Goal: Information Seeking & Learning: Understand process/instructions

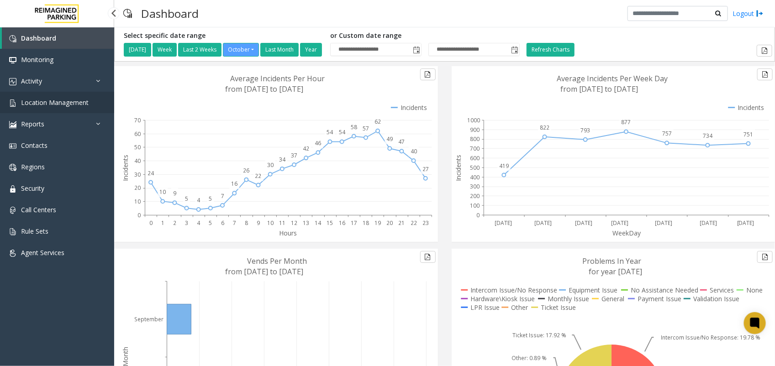
click at [62, 102] on span "Location Management" at bounding box center [55, 102] width 68 height 9
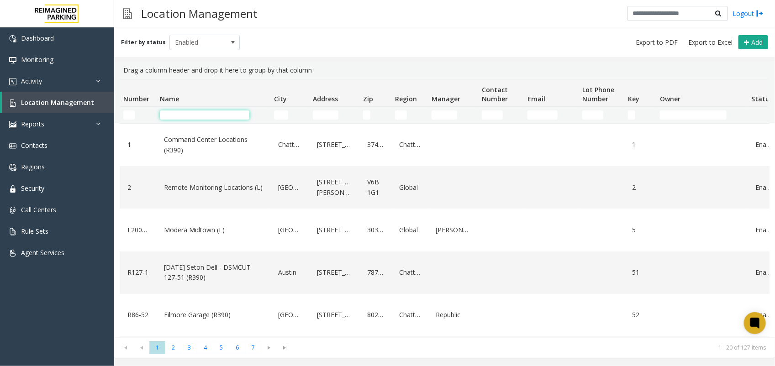
click at [184, 111] on input "Name Filter" at bounding box center [205, 115] width 90 height 9
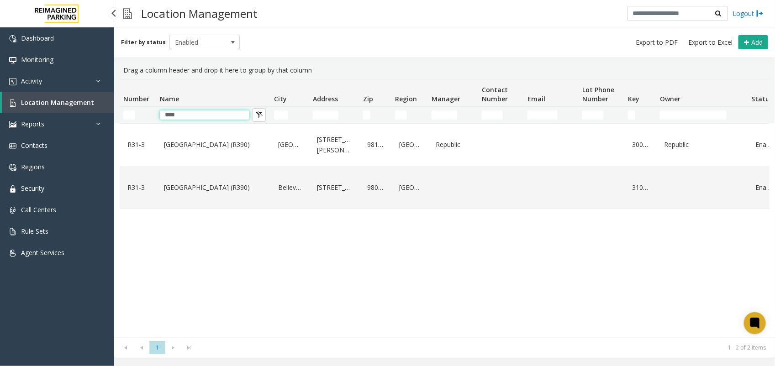
type input "****"
click at [59, 101] on span "Location Management" at bounding box center [57, 102] width 73 height 9
click at [58, 100] on span "Location Management" at bounding box center [57, 102] width 73 height 9
click at [74, 99] on span "Location Management" at bounding box center [57, 102] width 73 height 9
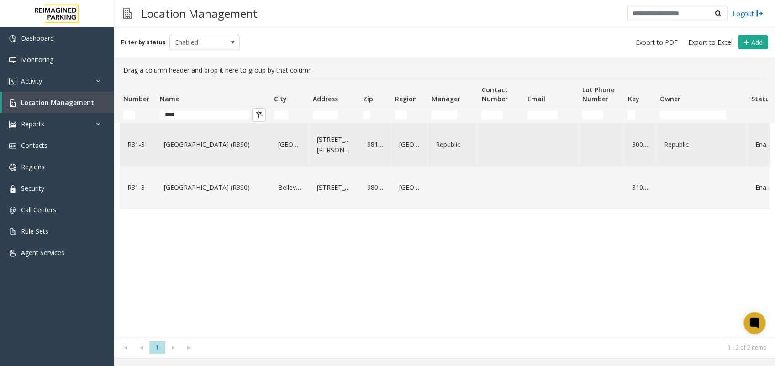
click at [211, 147] on link "[GEOGRAPHIC_DATA] (R390)" at bounding box center [213, 144] width 103 height 15
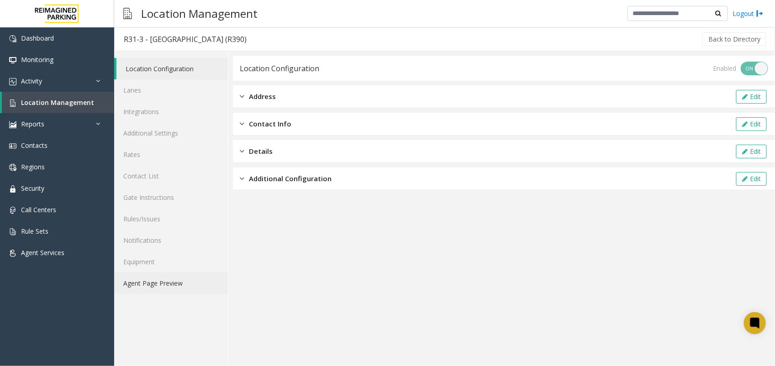
click at [144, 282] on link "Agent Page Preview" at bounding box center [171, 283] width 114 height 21
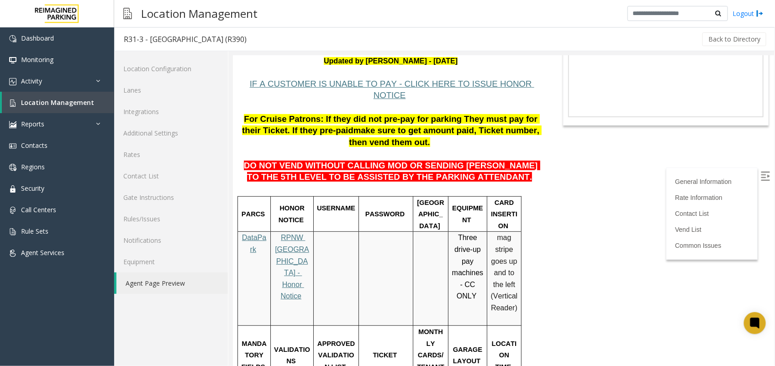
scroll to position [114, 0]
click at [361, 114] on span "For Cruise Patrons: If they did not pre-pay for parking They must pay for their…" at bounding box center [391, 124] width 298 height 21
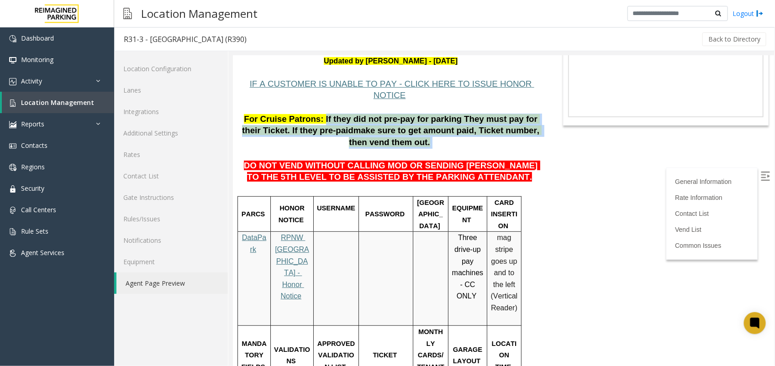
drag, startPoint x: 319, startPoint y: 106, endPoint x: 419, endPoint y: 130, distance: 102.4
click at [419, 130] on p "For Cruise Patrons: If they did not pre-pay for parking They must pay for their…" at bounding box center [390, 130] width 302 height 35
drag, startPoint x: 419, startPoint y: 130, endPoint x: 427, endPoint y: 132, distance: 8.0
click at [427, 132] on p "For Cruise Patrons: If they did not pre-pay for parking They must pay for their…" at bounding box center [390, 130] width 302 height 35
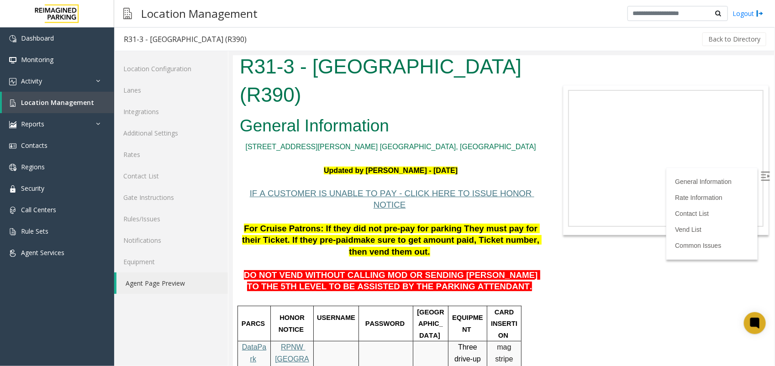
scroll to position [0, 0]
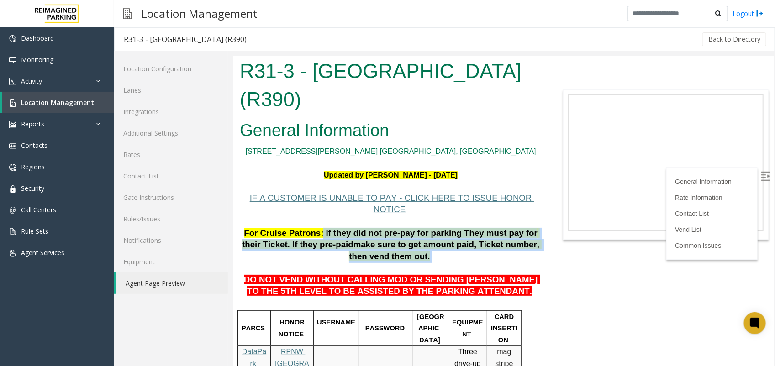
drag, startPoint x: 318, startPoint y: 221, endPoint x: 471, endPoint y: 250, distance: 156.2
click at [471, 250] on p "For Cruise Patrons: If they did not pre-pay for parking They must pay for their…" at bounding box center [390, 244] width 302 height 35
drag, startPoint x: 471, startPoint y: 250, endPoint x: 440, endPoint y: 248, distance: 31.1
click at [440, 248] on p "For Cruise Patrons: If they did not pre-pay for parking They must pay for their…" at bounding box center [390, 244] width 302 height 35
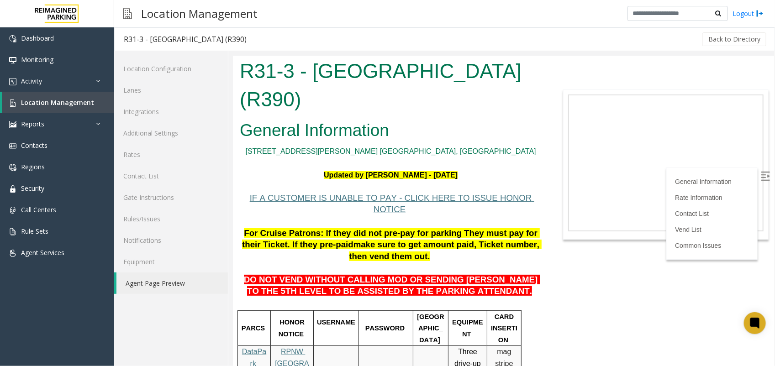
click at [413, 243] on p "For Cruise Patrons: If they did not pre-pay for parking They must pay for their…" at bounding box center [390, 244] width 302 height 35
click at [426, 243] on p "For Cruise Patrons: If they did not pre-pay for parking They must pay for their…" at bounding box center [390, 244] width 302 height 35
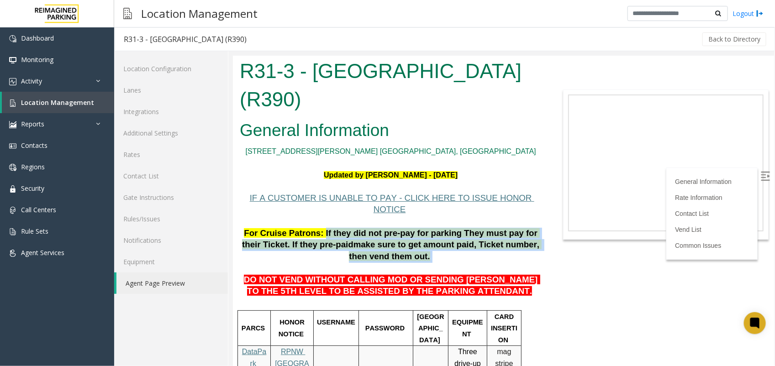
drag, startPoint x: 320, startPoint y: 218, endPoint x: 413, endPoint y: 246, distance: 97.1
click at [413, 246] on p "For Cruise Patrons: If they did not pre-pay for parking They must pay for their…" at bounding box center [390, 244] width 302 height 35
drag, startPoint x: 413, startPoint y: 246, endPoint x: 469, endPoint y: 248, distance: 55.8
click at [469, 248] on p "For Cruise Patrons: If they did not pre-pay for parking They must pay for their…" at bounding box center [390, 244] width 302 height 35
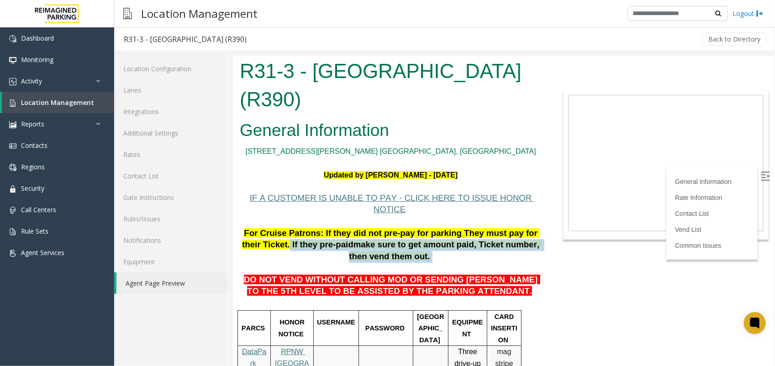
drag, startPoint x: 270, startPoint y: 233, endPoint x: 474, endPoint y: 247, distance: 204.2
click at [474, 247] on p "For Cruise Patrons: If they did not pre-pay for parking They must pay for their…" at bounding box center [390, 244] width 302 height 35
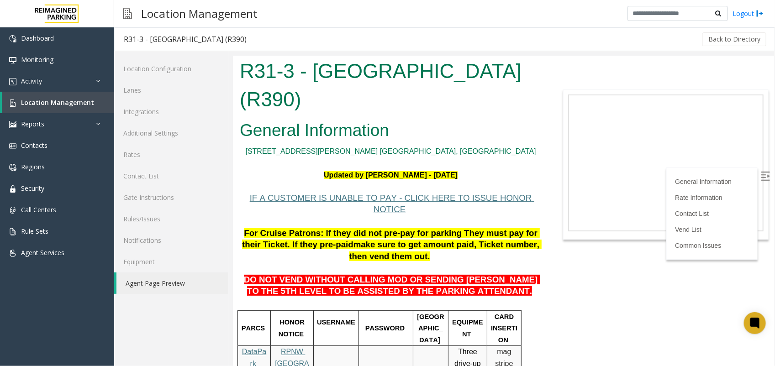
drag, startPoint x: 474, startPoint y: 247, endPoint x: 412, endPoint y: 252, distance: 62.3
click at [412, 262] on p "DO NOT VEND WITHOUT CALLING MOD OR SENDING [PERSON_NAME] TO THE 5TH LEVEL TO BE…" at bounding box center [390, 279] width 302 height 35
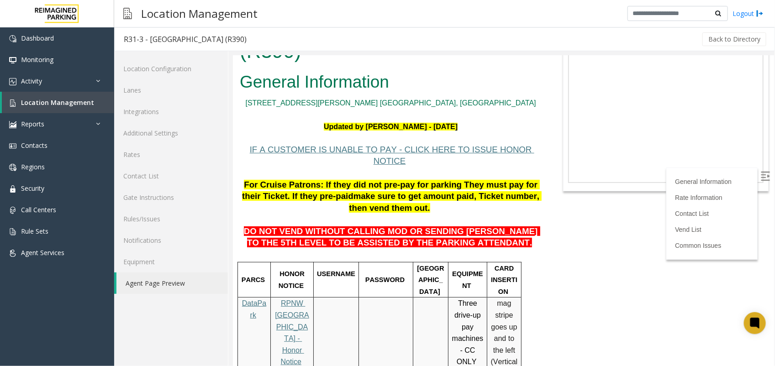
scroll to position [114, 0]
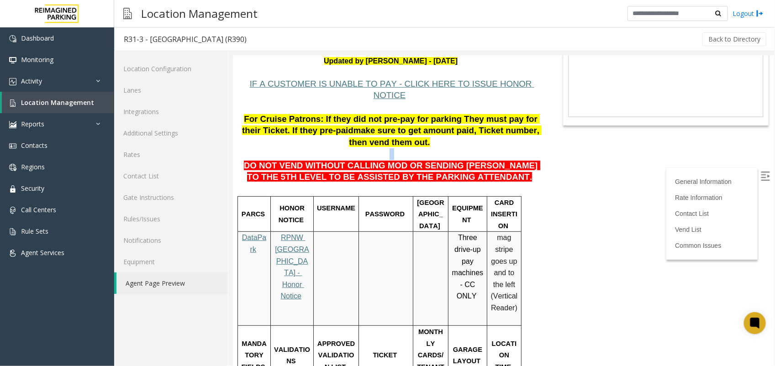
drag, startPoint x: 243, startPoint y: 159, endPoint x: 262, endPoint y: 163, distance: 20.1
click at [243, 160] on span "DO NOT VEND WITHOUT CALLING MOD OR SENDING [PERSON_NAME] TO THE 5TH LEVEL TO BE…" at bounding box center [391, 170] width 296 height 21
click at [510, 163] on p "DO NOT VEND WITHOUT CALLING MOD OR SENDING [PERSON_NAME] TO THE 5TH LEVEL TO BE…" at bounding box center [390, 165] width 302 height 35
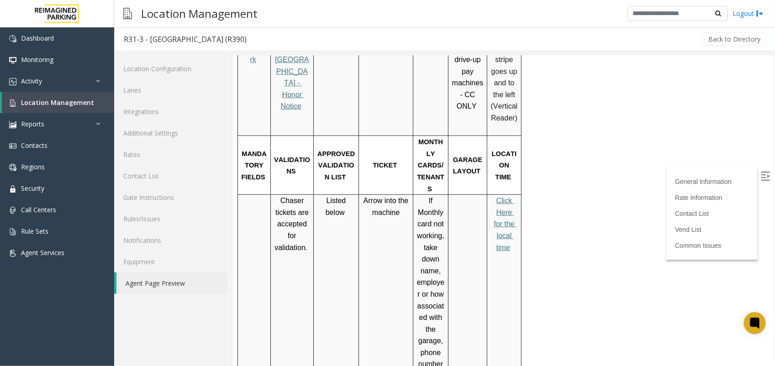
scroll to position [285, 0]
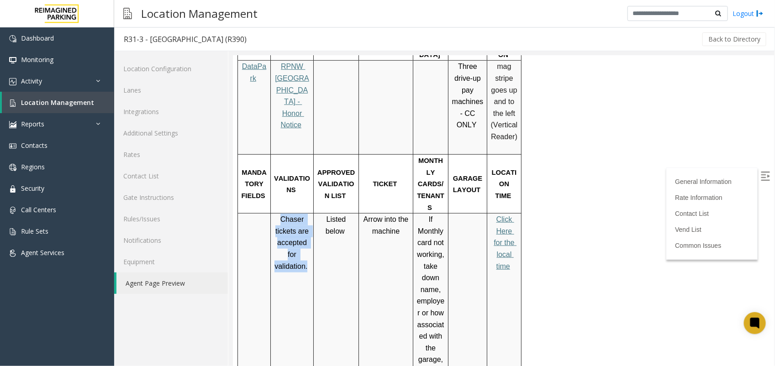
drag, startPoint x: 279, startPoint y: 184, endPoint x: 304, endPoint y: 234, distance: 56.8
click at [304, 234] on p "Chaser tickets are accepted for validation." at bounding box center [292, 242] width 36 height 58
drag, startPoint x: 304, startPoint y: 234, endPoint x: 293, endPoint y: 263, distance: 30.8
click at [293, 263] on td "Chaser tickets are accepted for validation." at bounding box center [291, 365] width 43 height 304
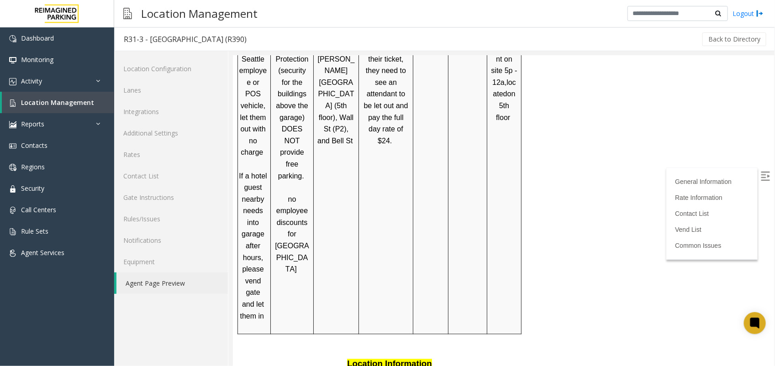
scroll to position [799, 0]
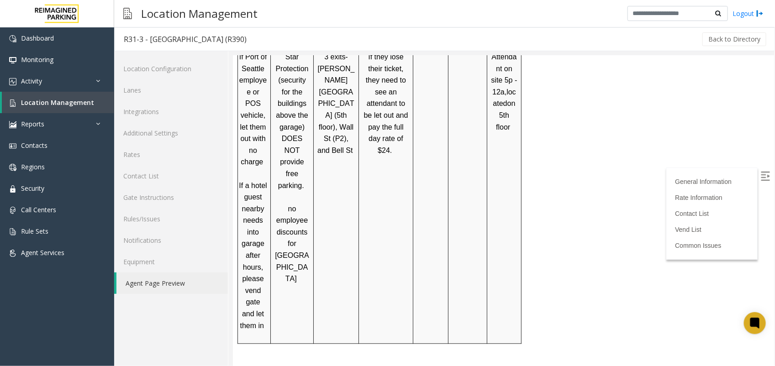
click at [331, 211] on td "3 exits- [PERSON_NAME][GEOGRAPHIC_DATA] (5th floor), Wall St (P2), and Bell St" at bounding box center [335, 197] width 45 height 293
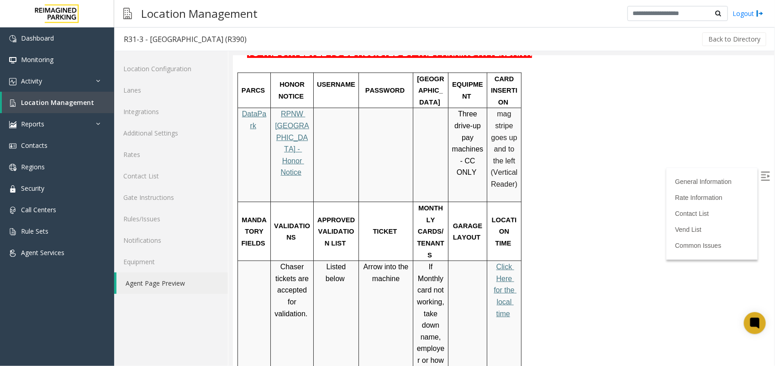
scroll to position [206, 0]
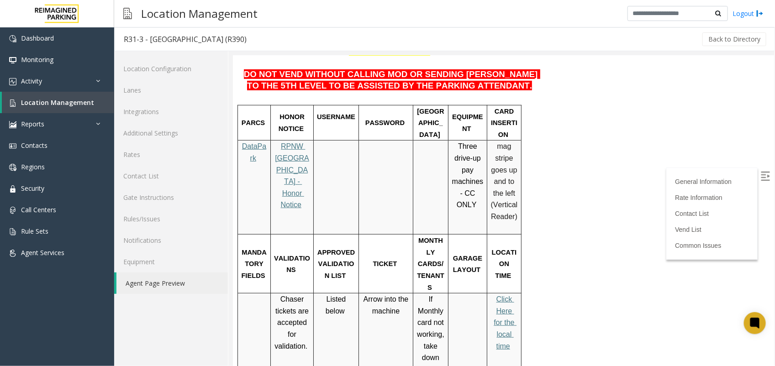
click at [407, 69] on span "DO NOT VEND WITHOUT CALLING MOD OR SENDING [PERSON_NAME] TO THE 5TH LEVEL TO BE…" at bounding box center [391, 79] width 296 height 21
click at [393, 69] on span "DO NOT VEND WITHOUT CALLING MOD OR SENDING [PERSON_NAME] TO THE 5TH LEVEL TO BE…" at bounding box center [391, 79] width 296 height 21
click at [521, 72] on p "DO NOT VEND WITHOUT CALLING MOD OR SENDING [PERSON_NAME] TO THE 5TH LEVEL TO BE…" at bounding box center [390, 74] width 302 height 35
click at [469, 77] on p "DO NOT VEND WITHOUT CALLING MOD OR SENDING [PERSON_NAME] TO THE 5TH LEVEL TO BE…" at bounding box center [390, 74] width 302 height 35
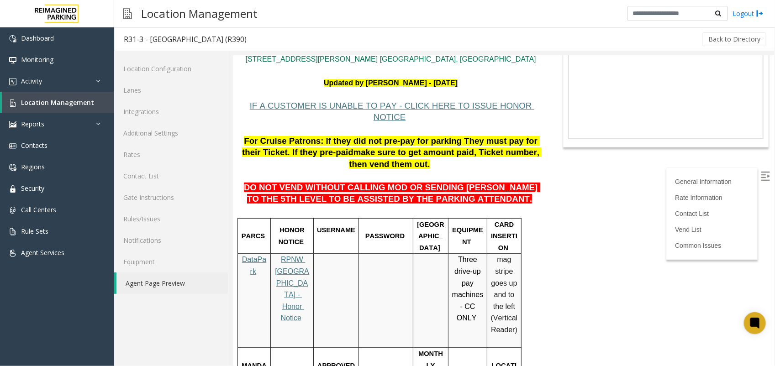
scroll to position [91, 0]
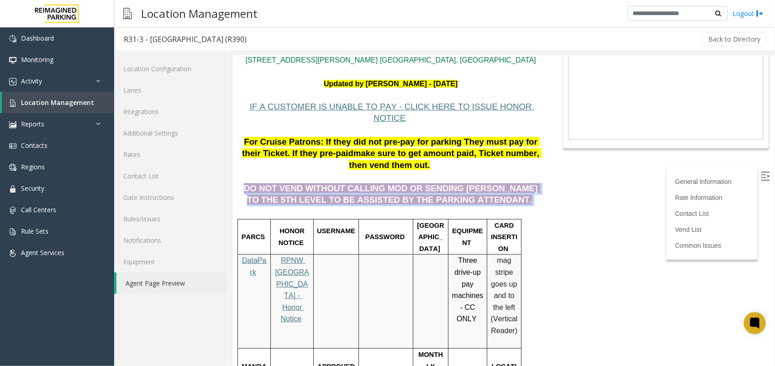
drag, startPoint x: 478, startPoint y: 191, endPoint x: 238, endPoint y: 173, distance: 240.0
click at [512, 195] on p "DO NOT VEND WITHOUT CALLING MOD OR SENDING [PERSON_NAME] TO THE 5TH LEVEL TO BE…" at bounding box center [390, 188] width 302 height 35
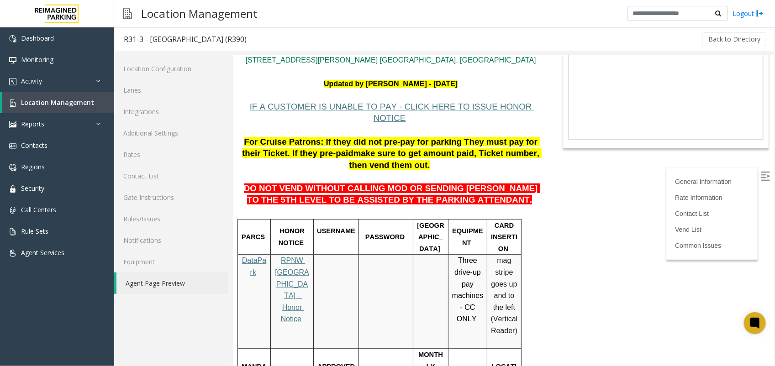
click at [497, 206] on p at bounding box center [390, 212] width 302 height 12
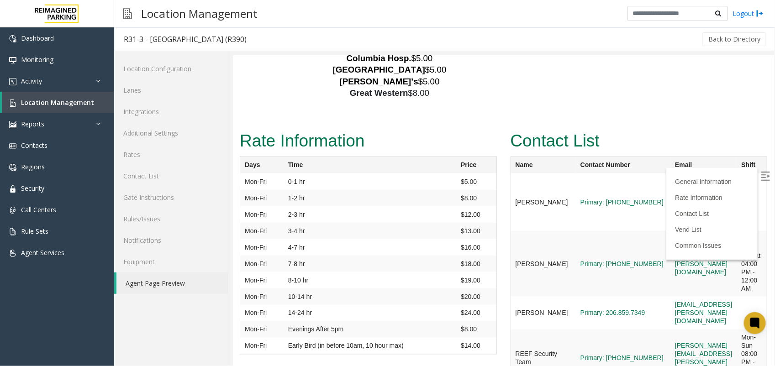
scroll to position [2090, 0]
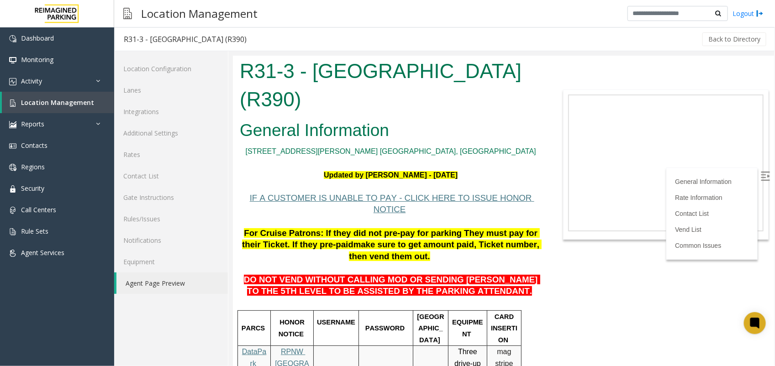
scroll to position [2090, 0]
